Goal: Information Seeking & Learning: Learn about a topic

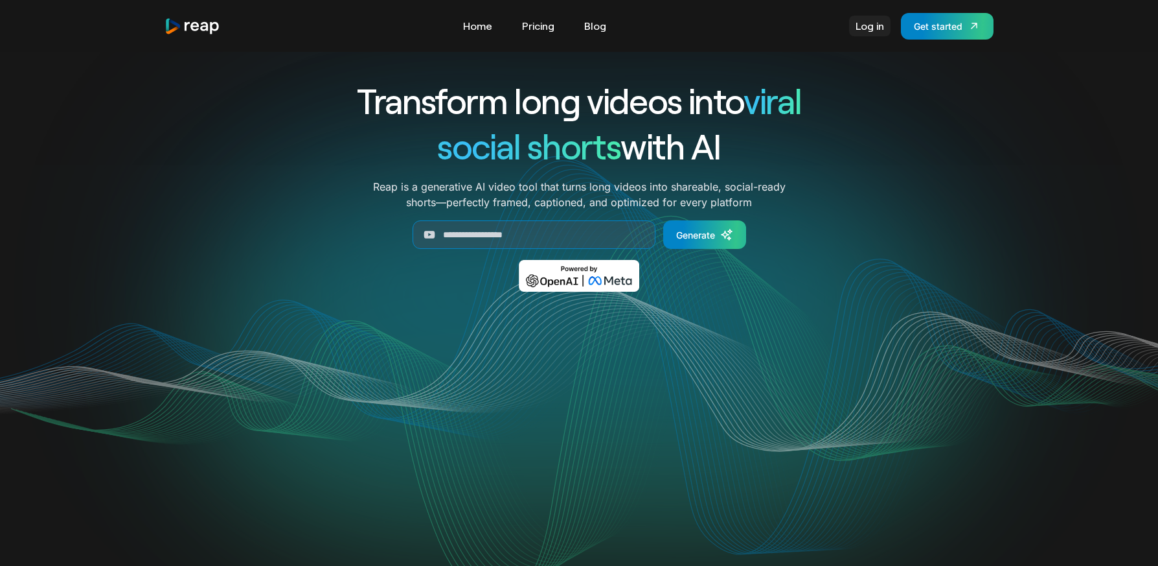
click at [871, 28] on link "Log in" at bounding box center [869, 26] width 41 height 21
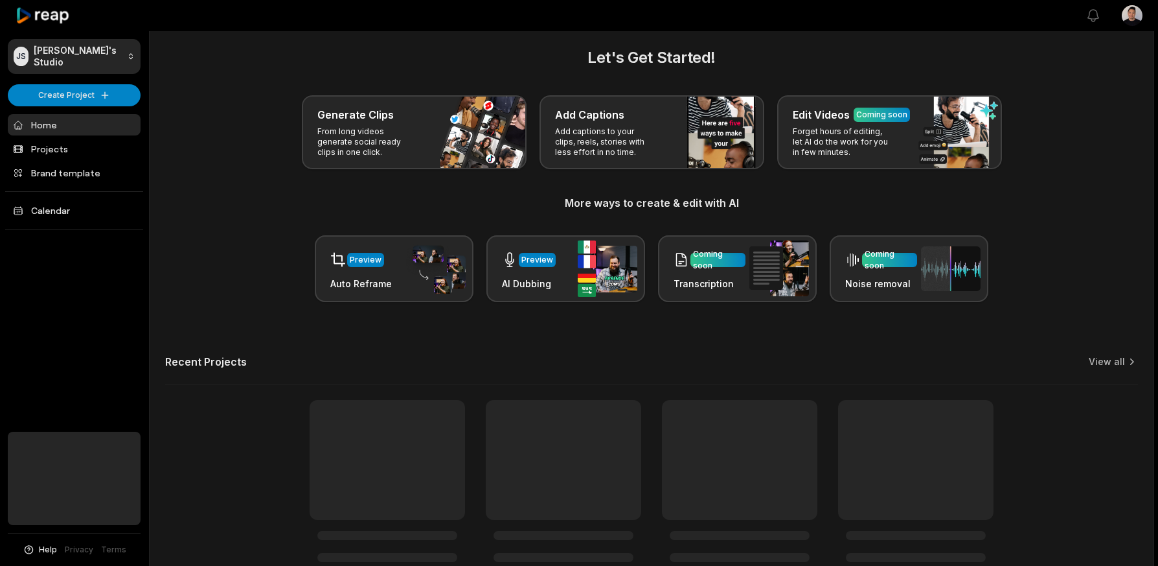
scroll to position [13, 0]
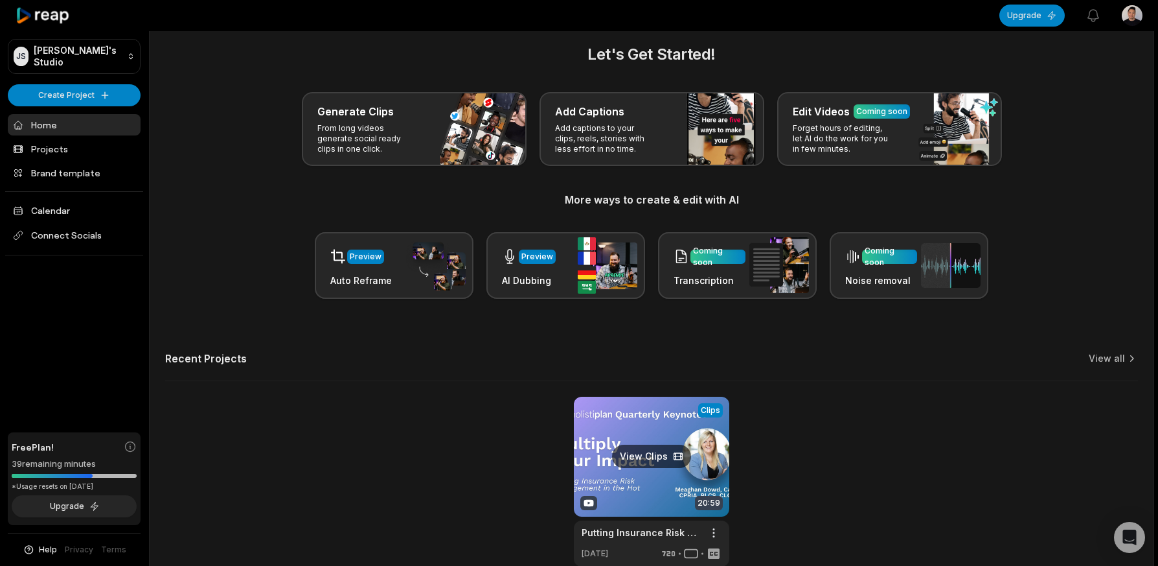
click at [613, 454] on link at bounding box center [651, 481] width 155 height 170
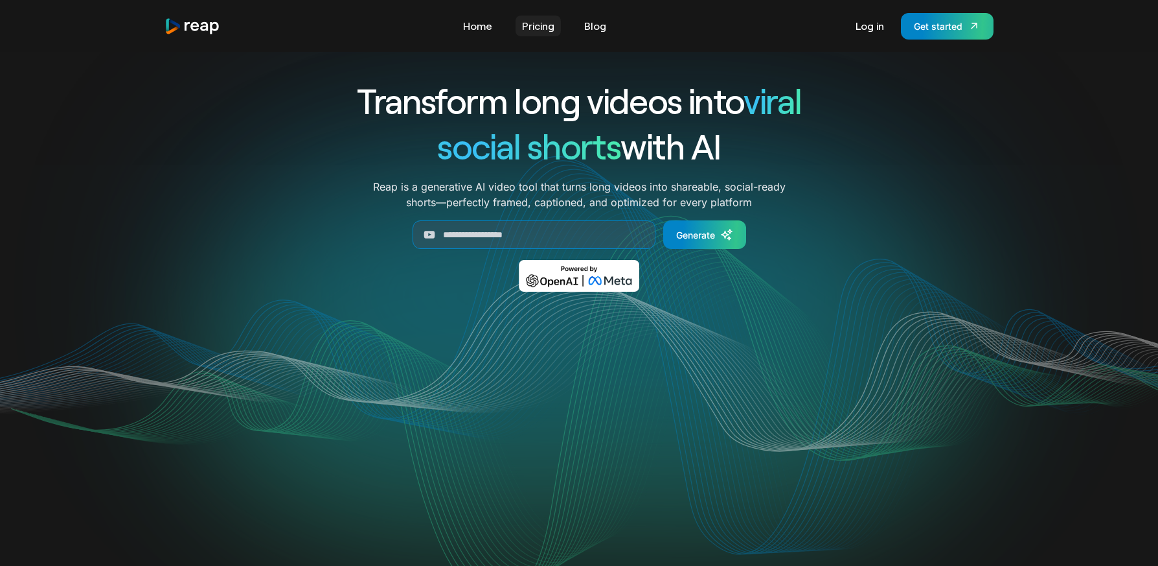
click at [542, 29] on link "Pricing" at bounding box center [538, 26] width 45 height 21
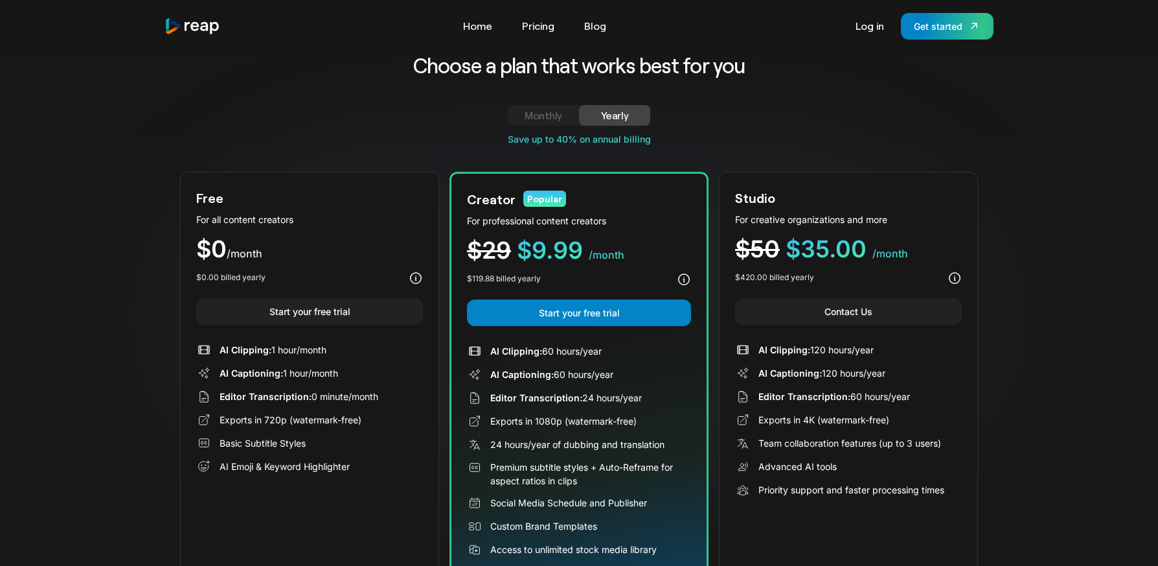
scroll to position [29, 0]
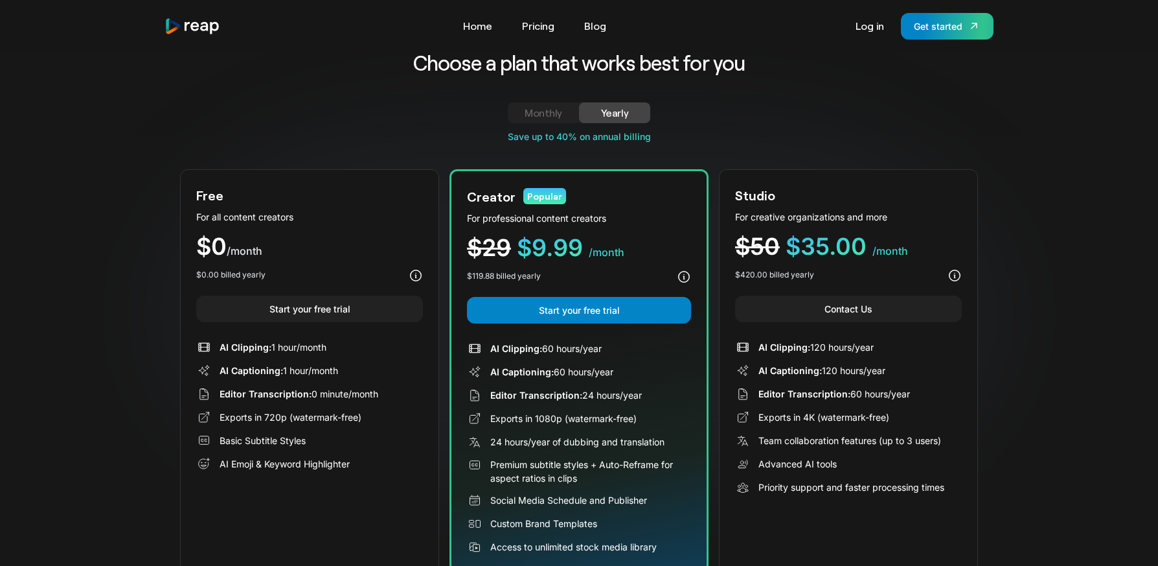
click at [559, 121] on link "Monthly" at bounding box center [543, 112] width 71 height 21
click at [593, 118] on link "Yearly" at bounding box center [614, 112] width 71 height 21
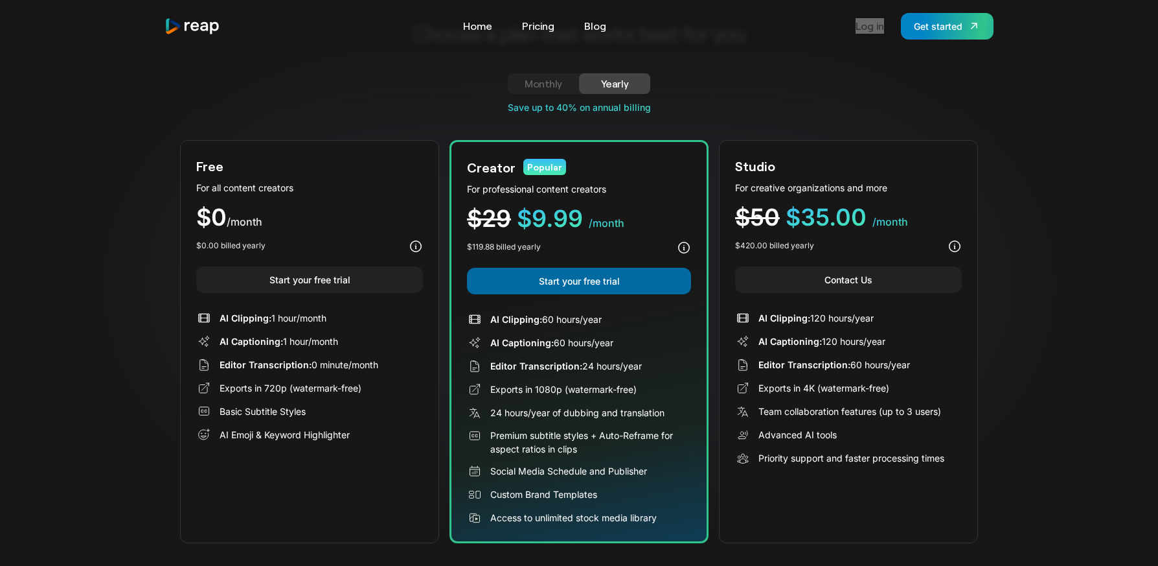
scroll to position [47, 0]
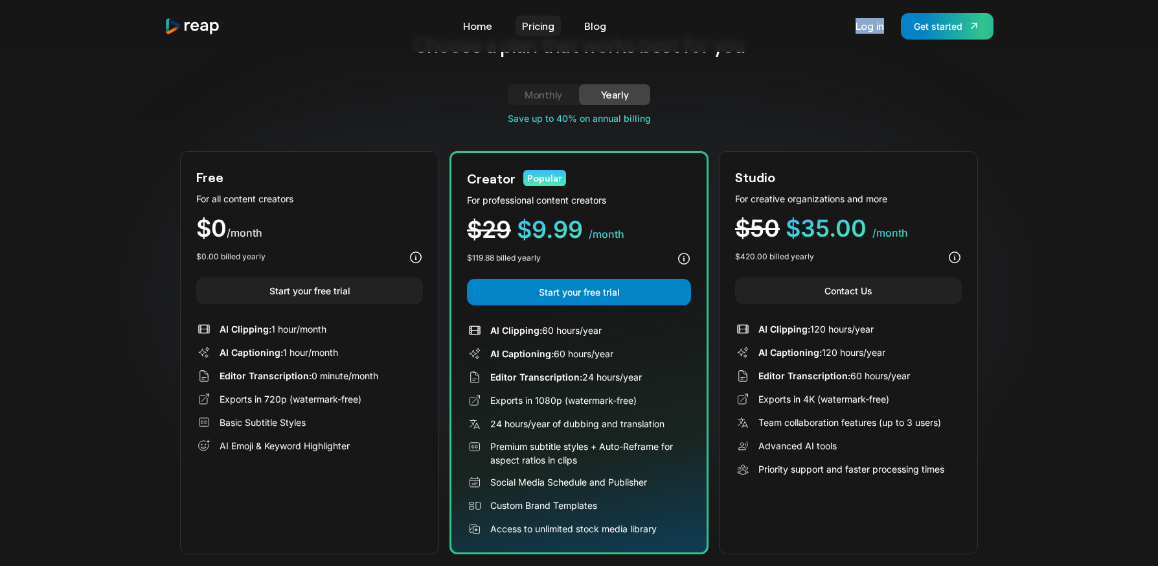
drag, startPoint x: 536, startPoint y: 29, endPoint x: 665, endPoint y: 25, distance: 128.3
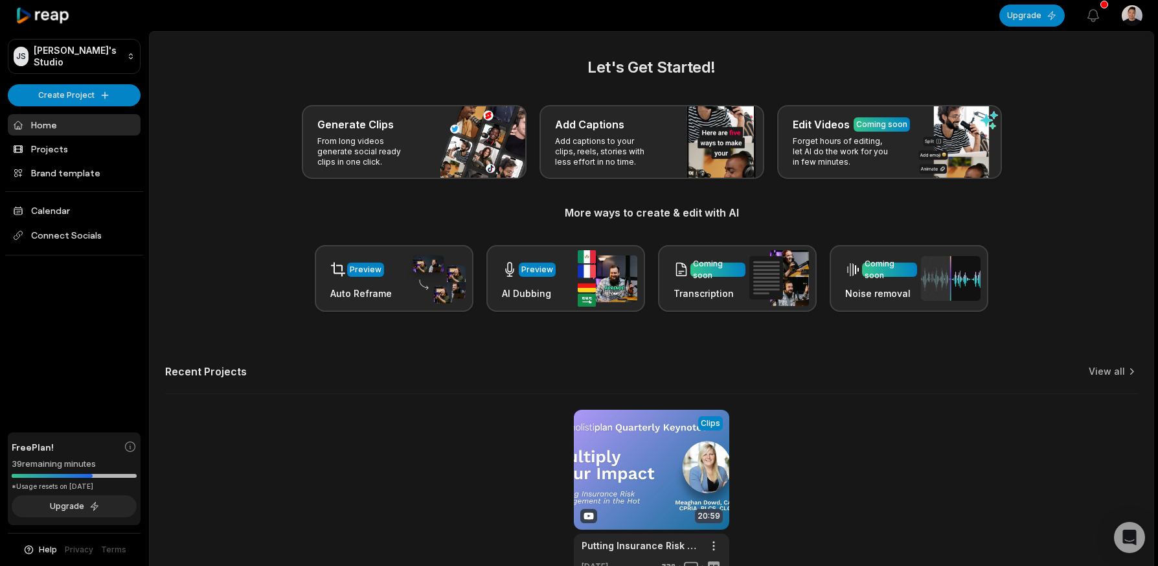
scroll to position [81, 0]
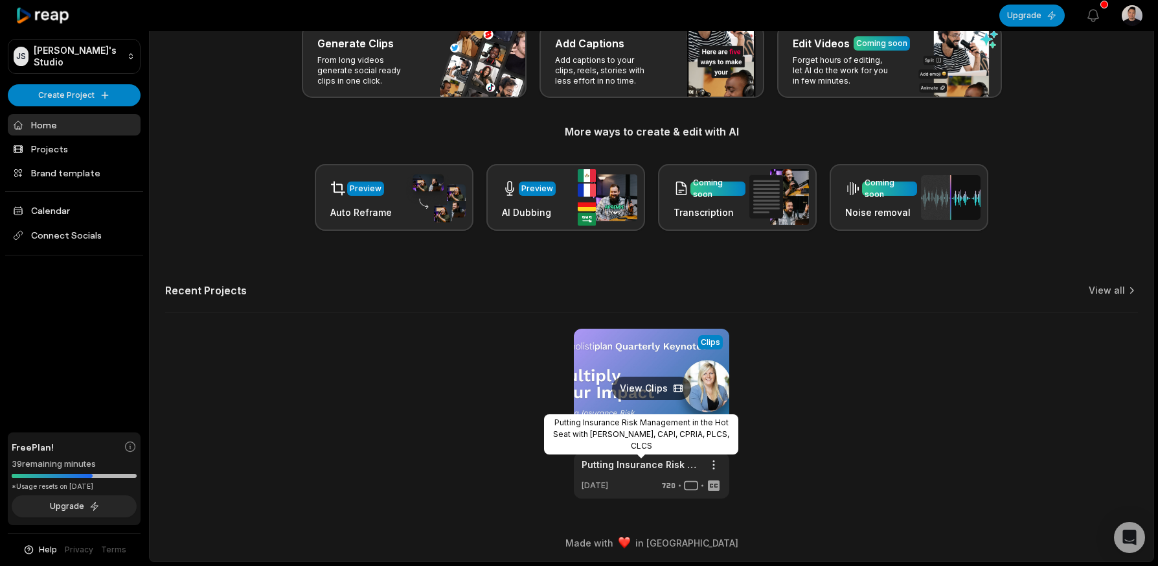
click at [625, 470] on link "Putting Insurance Risk Management in the Hot Seat with [PERSON_NAME], CAPI, CPR…" at bounding box center [641, 464] width 119 height 14
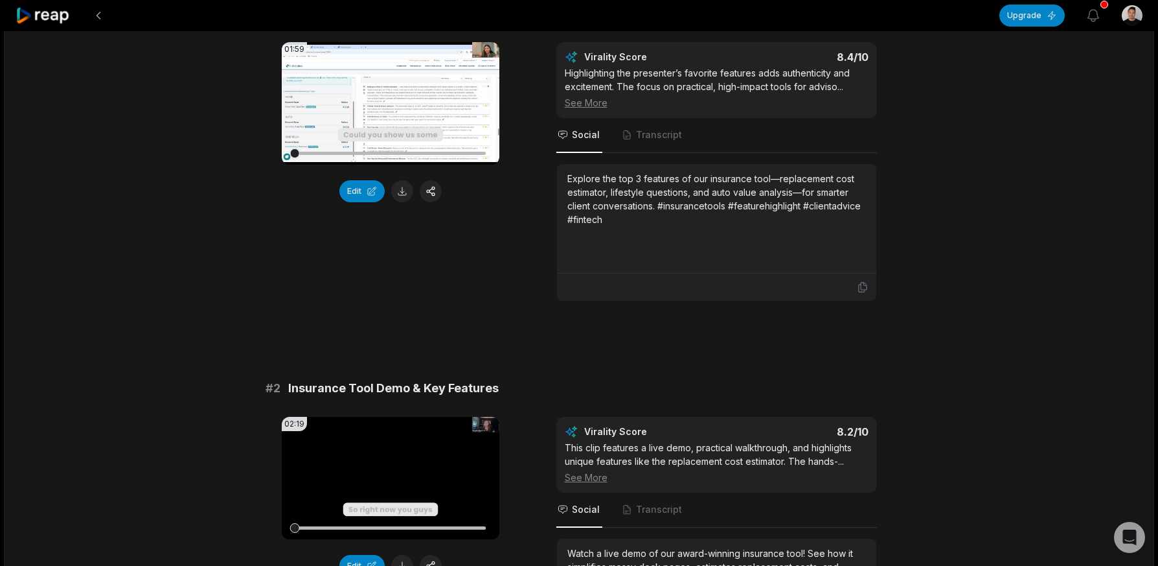
scroll to position [113, 0]
